Goal: Task Accomplishment & Management: Use online tool/utility

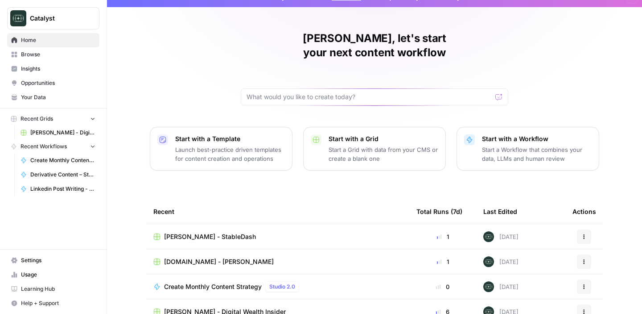
scroll to position [17, 0]
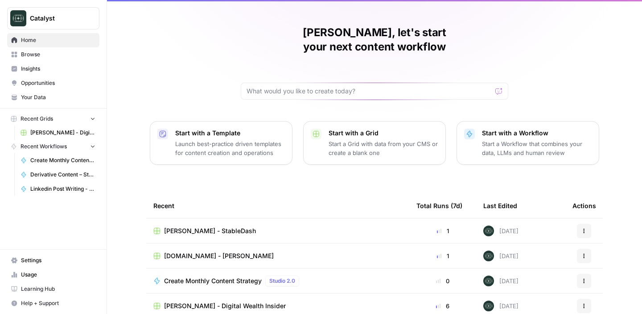
click at [257, 301] on span "[PERSON_NAME] - Digital Wealth Insider" at bounding box center [225, 305] width 122 height 9
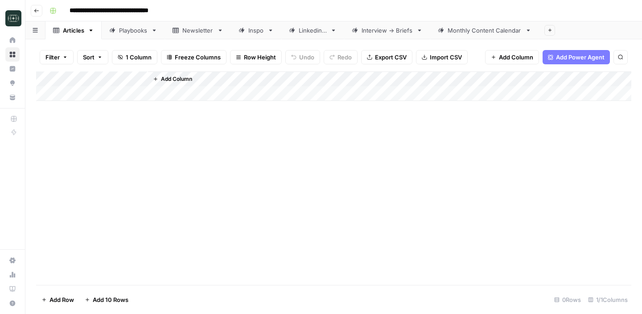
click at [181, 148] on div "Add Column" at bounding box center [334, 177] width 596 height 213
click at [312, 32] on div "Linkedin 3" at bounding box center [313, 30] width 28 height 9
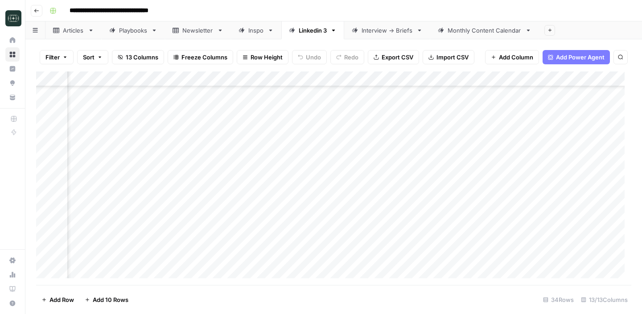
scroll to position [240, 115]
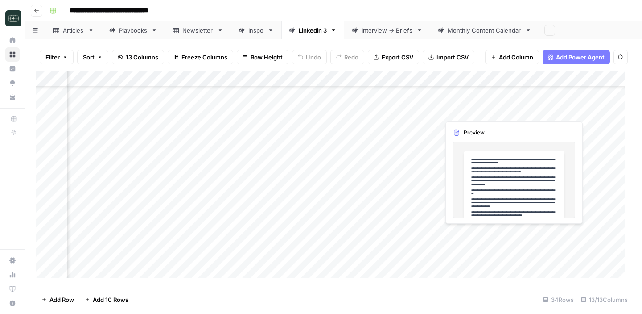
click at [558, 233] on div "Add Column" at bounding box center [334, 177] width 596 height 213
